Goal: Complete application form: Complete application form

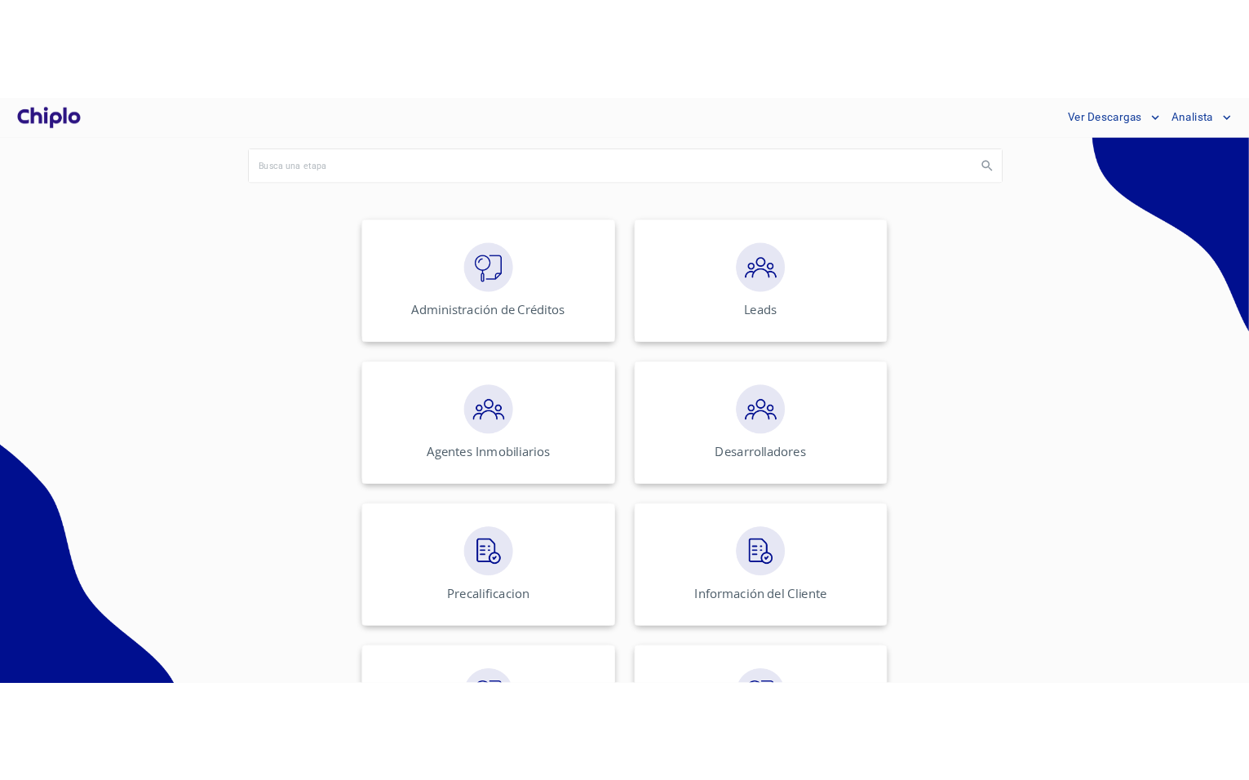
scroll to position [161, 0]
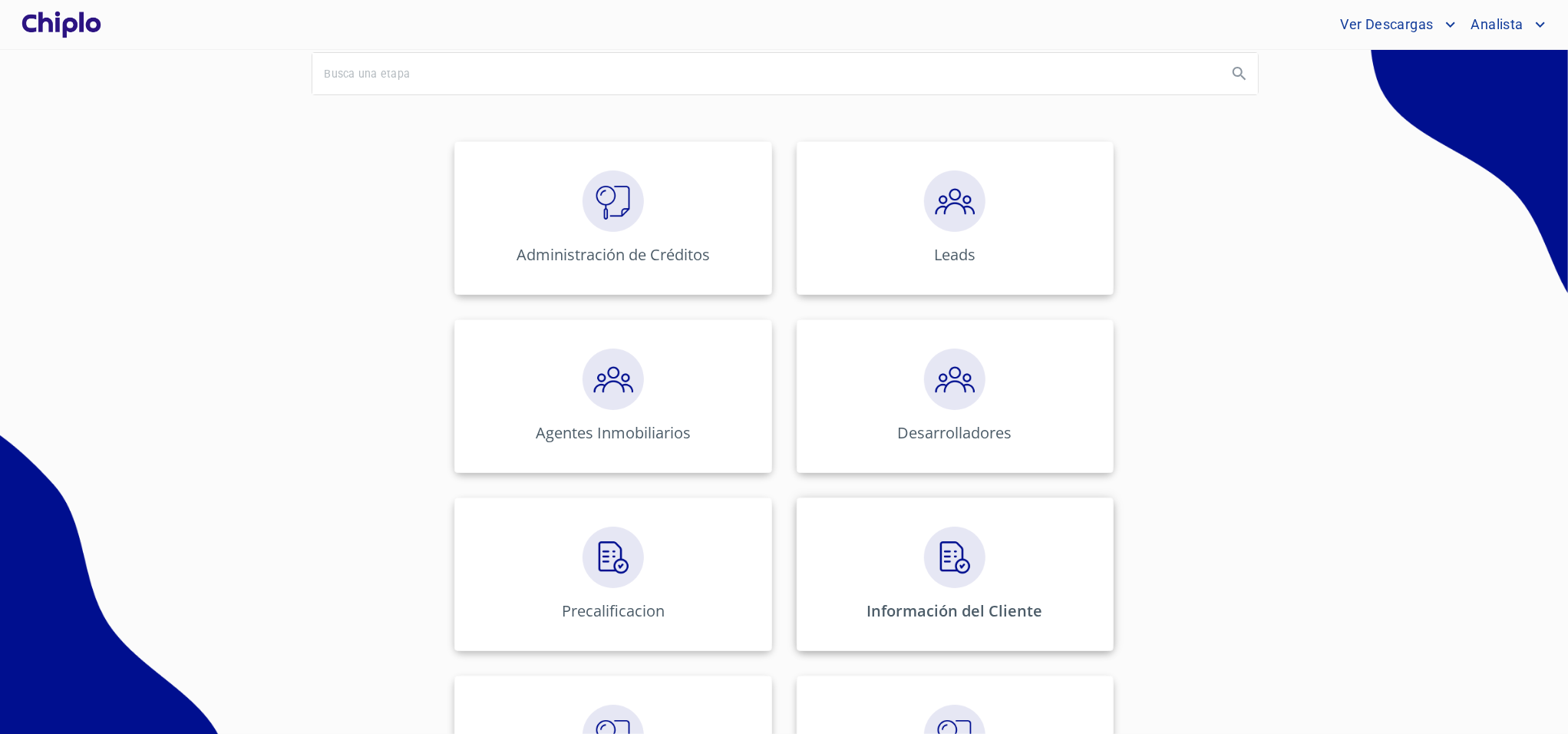
click at [885, 535] on div "Información del Cliente" at bounding box center [955, 574] width 317 height 153
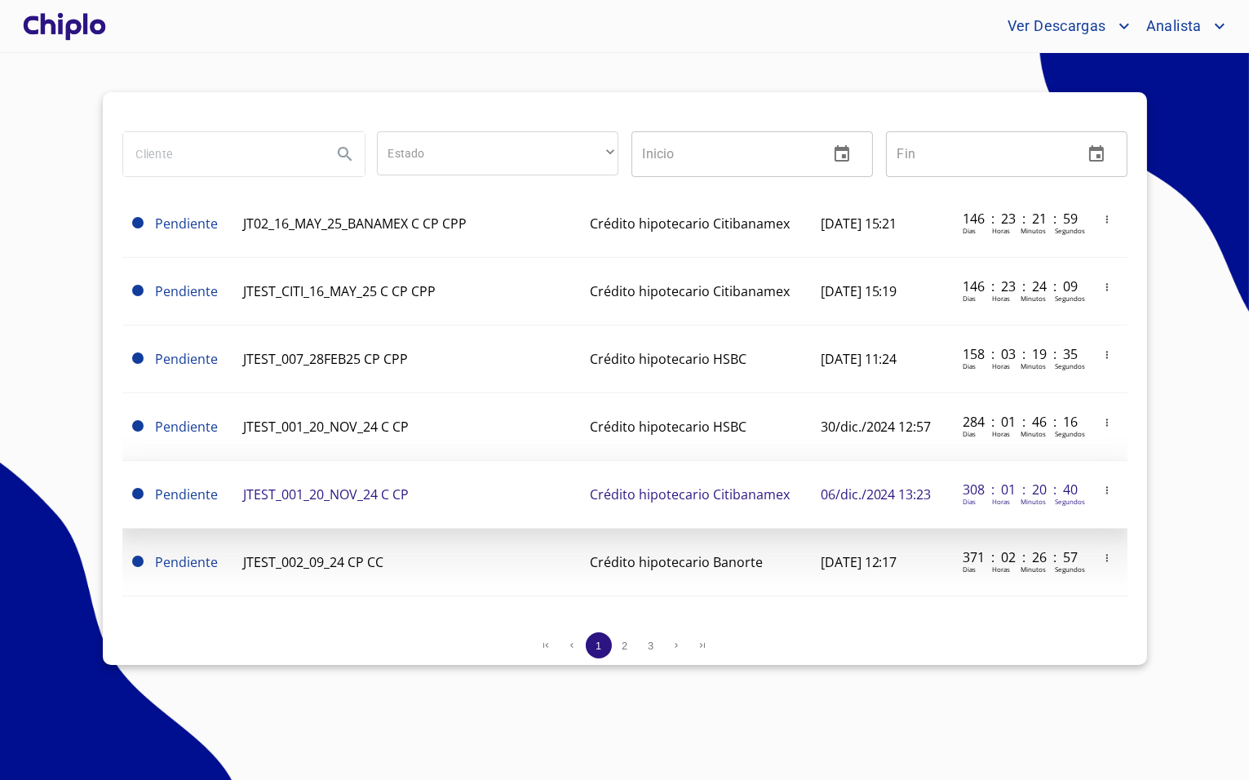
scroll to position [157, 0]
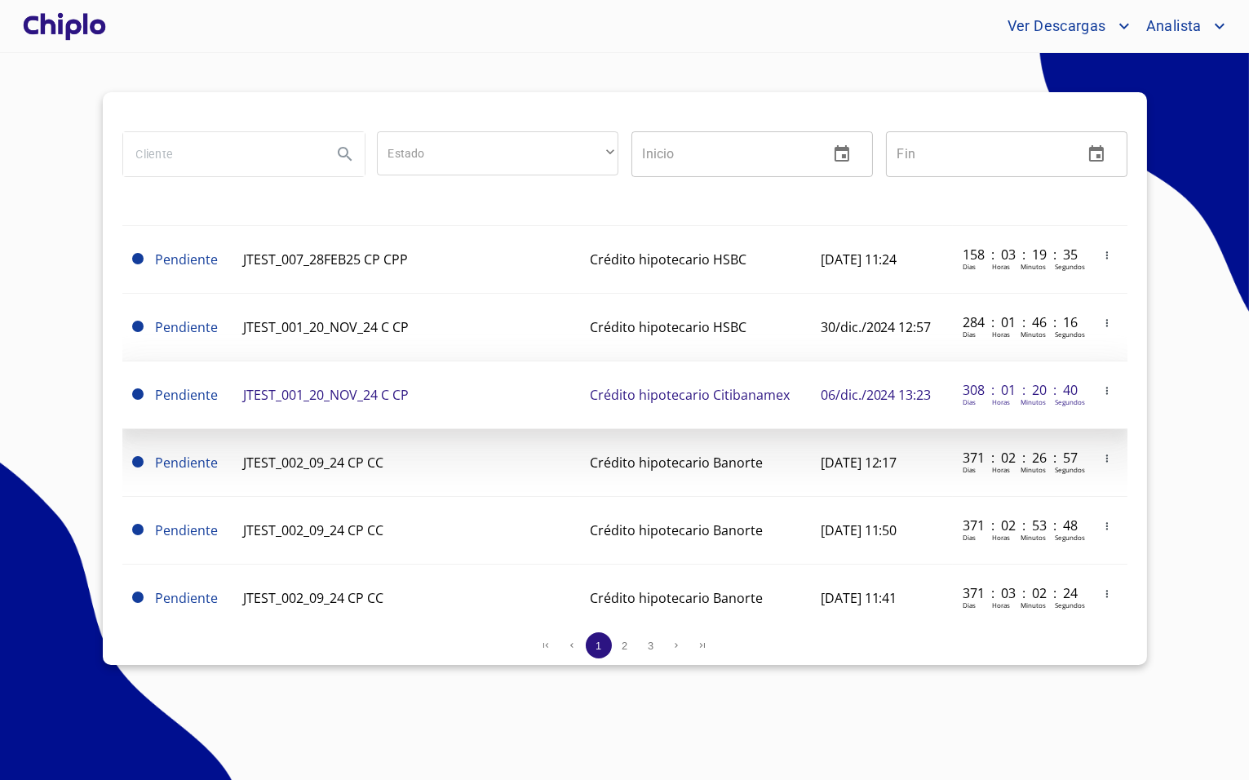
click at [1089, 376] on td at bounding box center [1108, 395] width 38 height 68
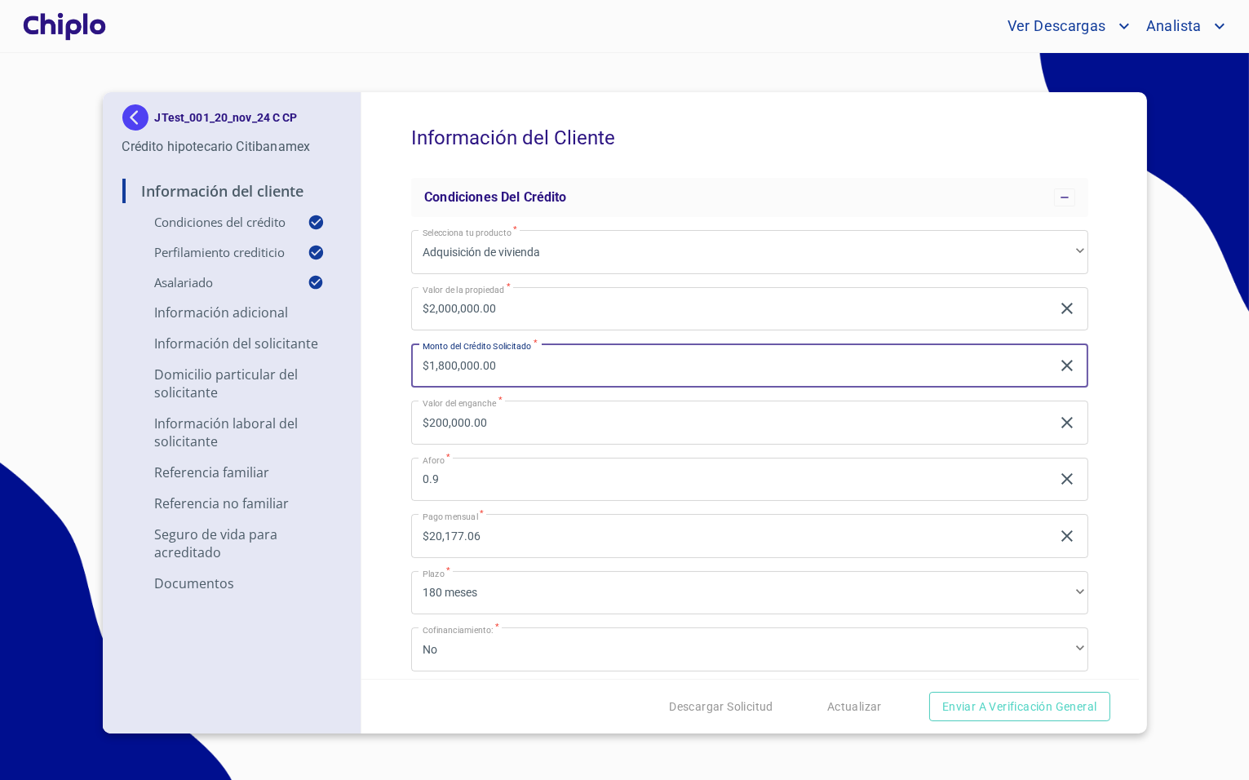
click at [664, 365] on input "$1,800,000.00" at bounding box center [731, 365] width 640 height 44
type input "$1,800,000.00"
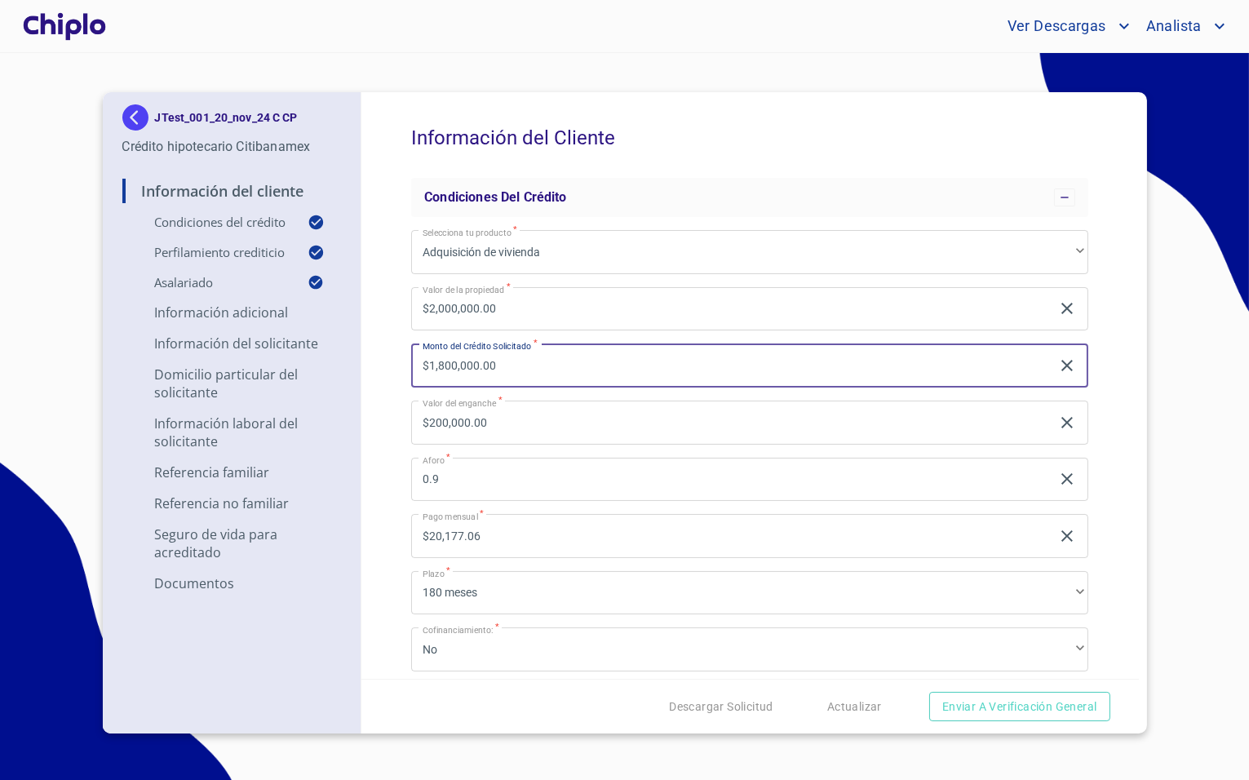
click at [398, 433] on div "Información del Cliente Condiciones del Crédito Selecciona tu producto   * Adqu…" at bounding box center [749, 385] width 777 height 587
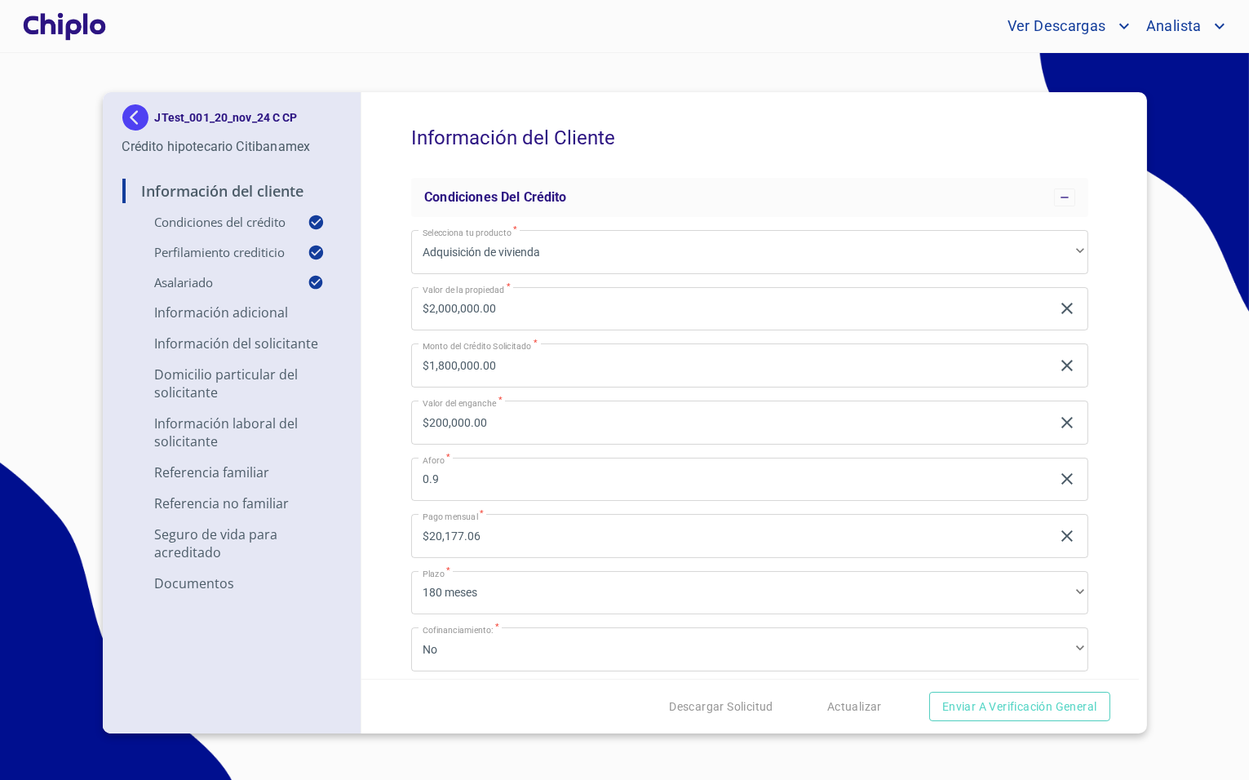
click at [438, 471] on input "0.9" at bounding box center [731, 480] width 640 height 44
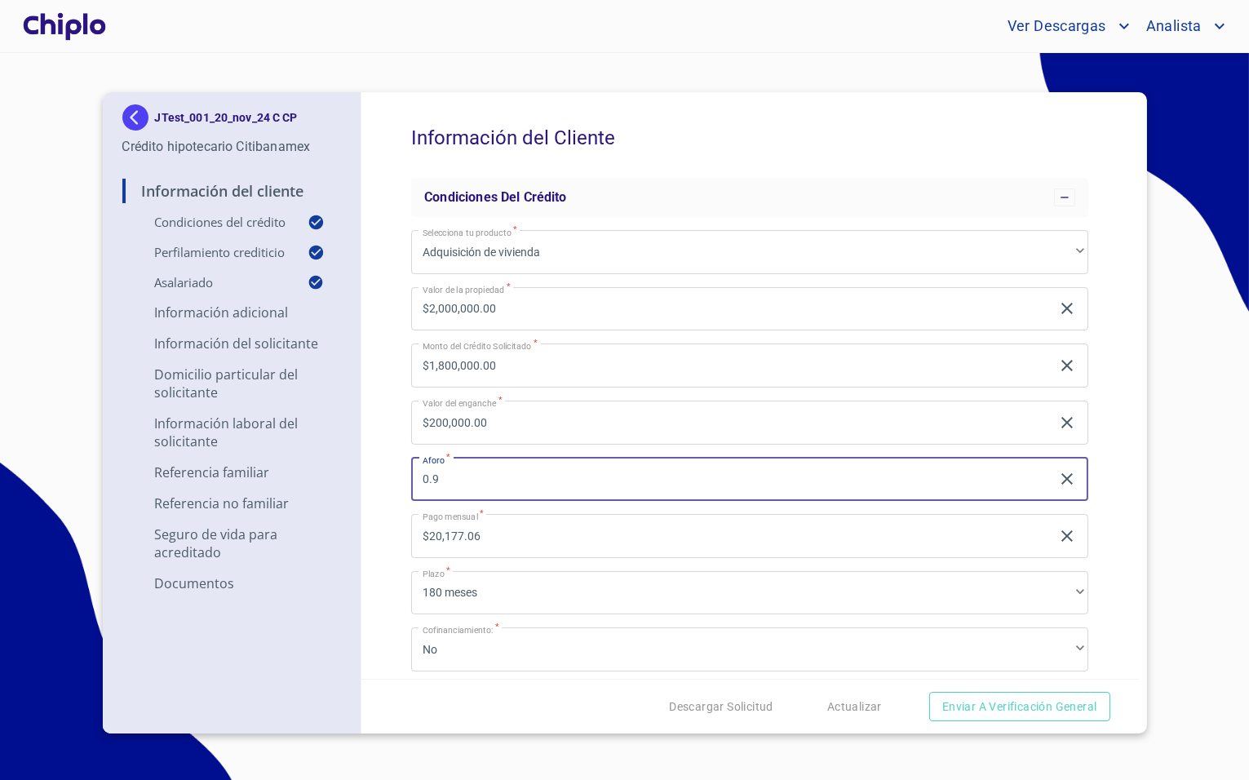
click at [438, 471] on input "0.9" at bounding box center [731, 480] width 640 height 44
click at [545, 480] on input "0.9" at bounding box center [731, 480] width 640 height 44
type input "0.6"
click at [394, 427] on div "Información del Cliente Condiciones del Crédito Selecciona tu producto   * Adqu…" at bounding box center [749, 385] width 777 height 587
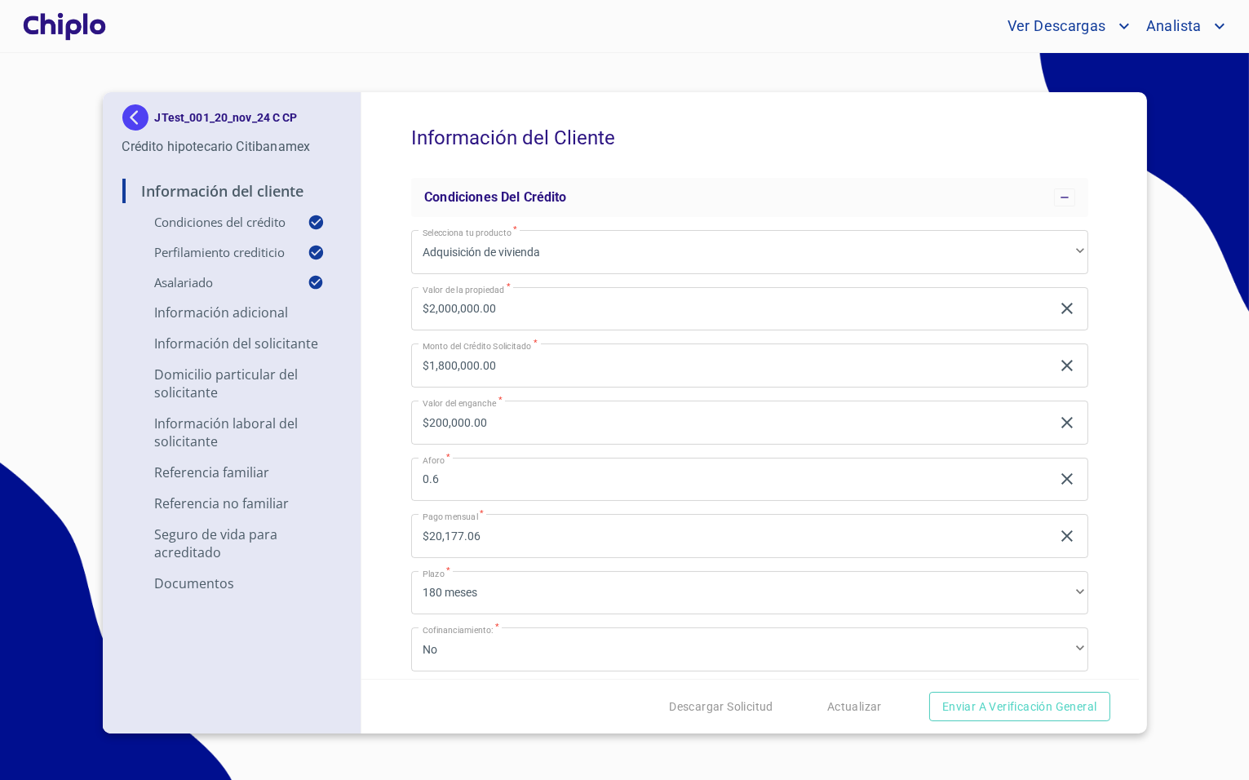
click at [511, 363] on input "$1,800,000.00" at bounding box center [731, 365] width 640 height 44
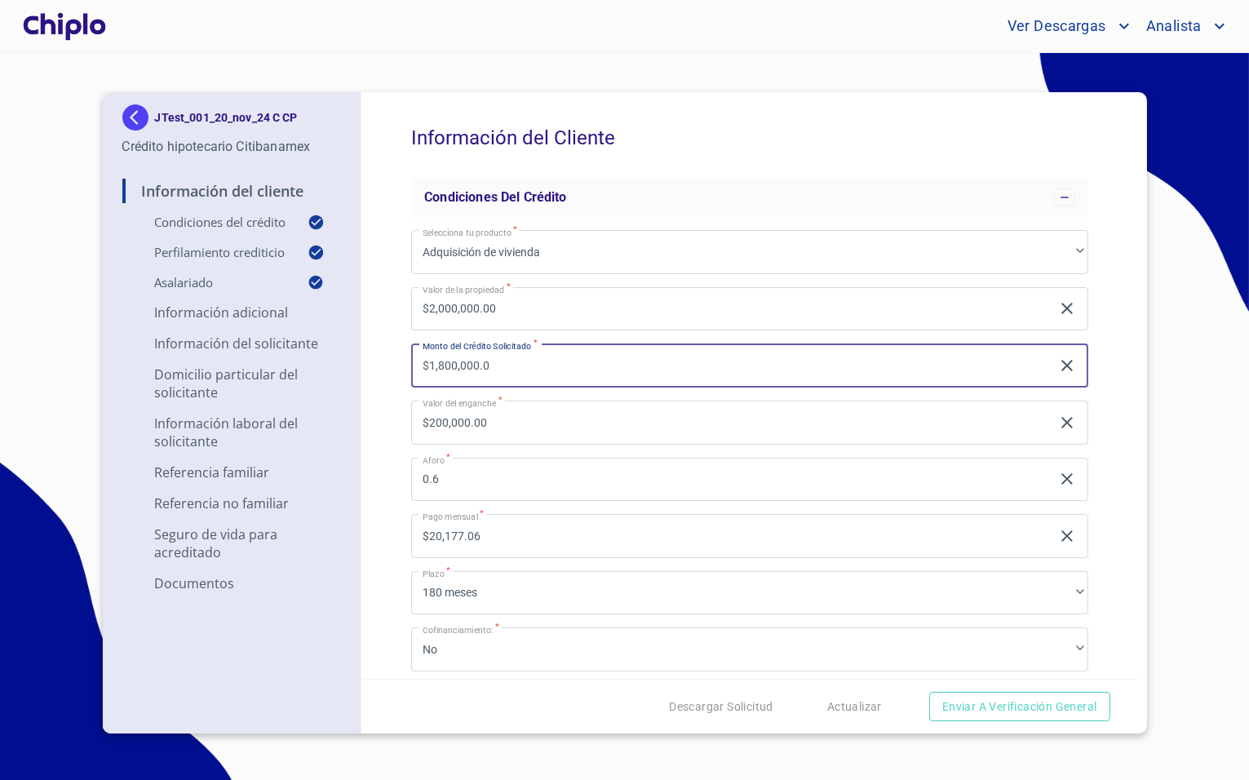
type input "$1,800,000.00"
click at [376, 391] on div "Información del Cliente Condiciones del Crédito Selecciona tu producto   * Adqu…" at bounding box center [749, 385] width 777 height 587
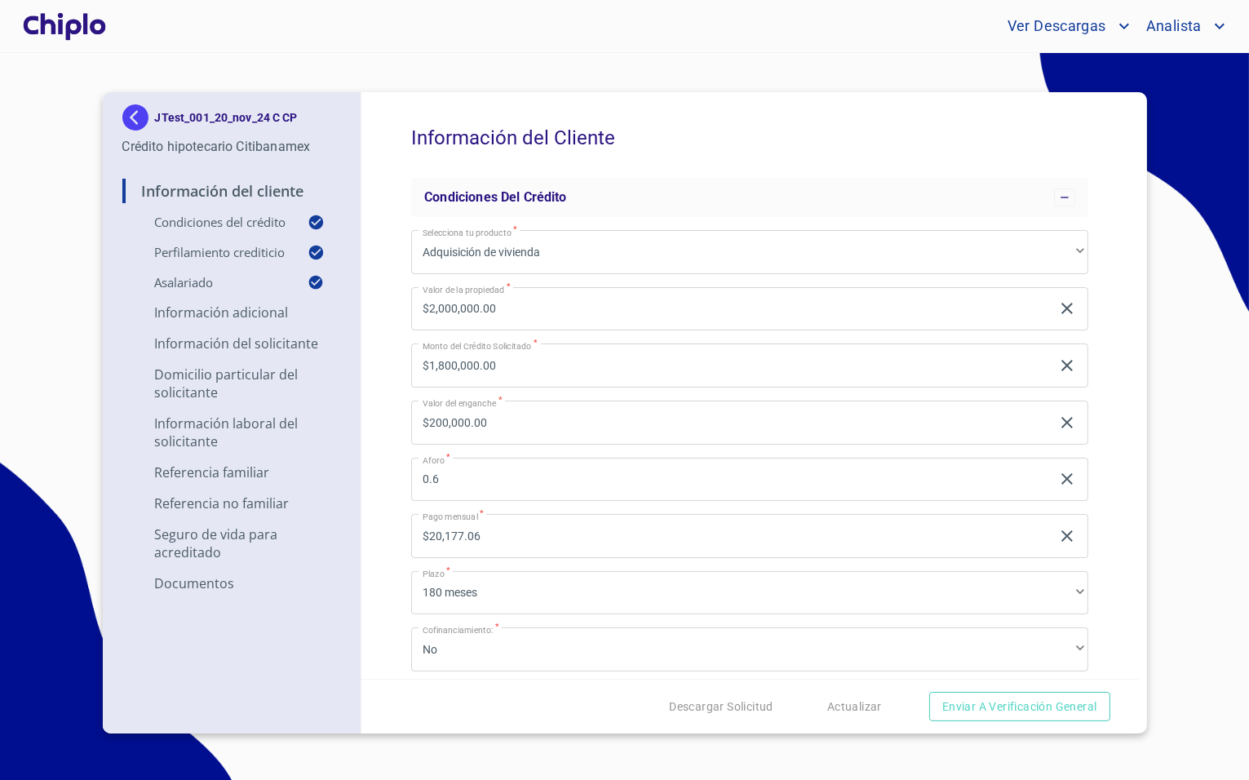
type input "0.9"
